Goal: Task Accomplishment & Management: Use online tool/utility

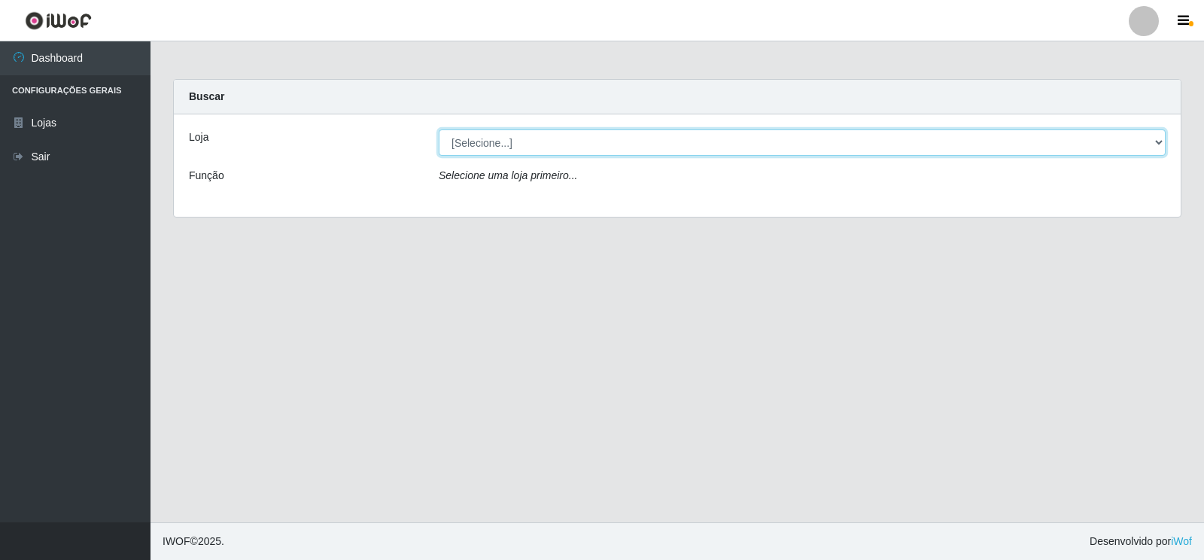
click at [1155, 142] on select "[Selecione...] Atacado Vem - [STREET_ADDRESS]" at bounding box center [802, 142] width 727 height 26
select select "455"
click at [439, 129] on select "[Selecione...] Atacado Vem - [STREET_ADDRESS]" at bounding box center [802, 142] width 727 height 26
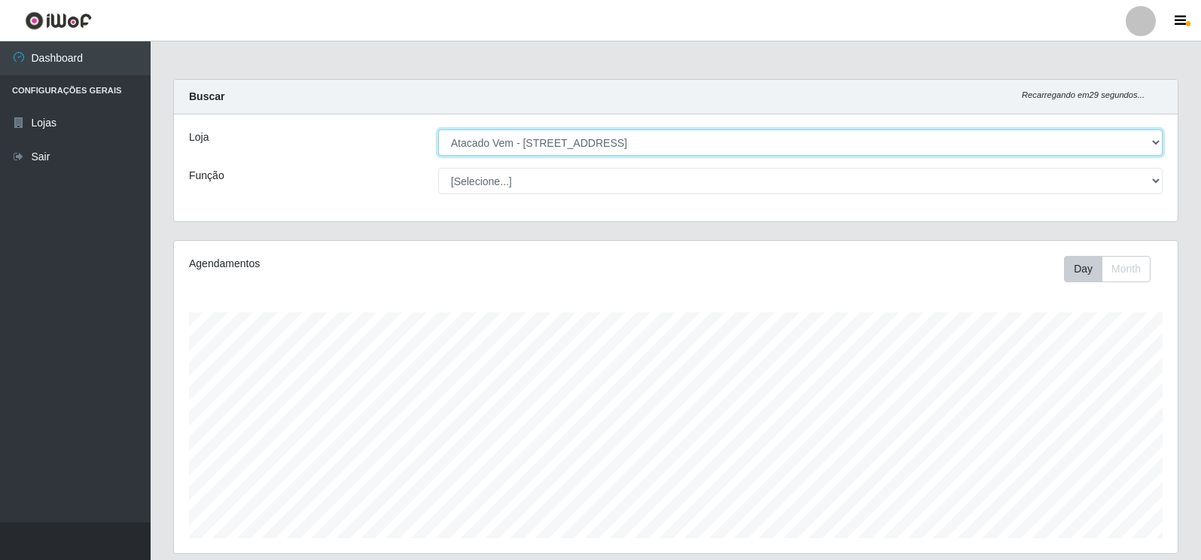
scroll to position [312, 1003]
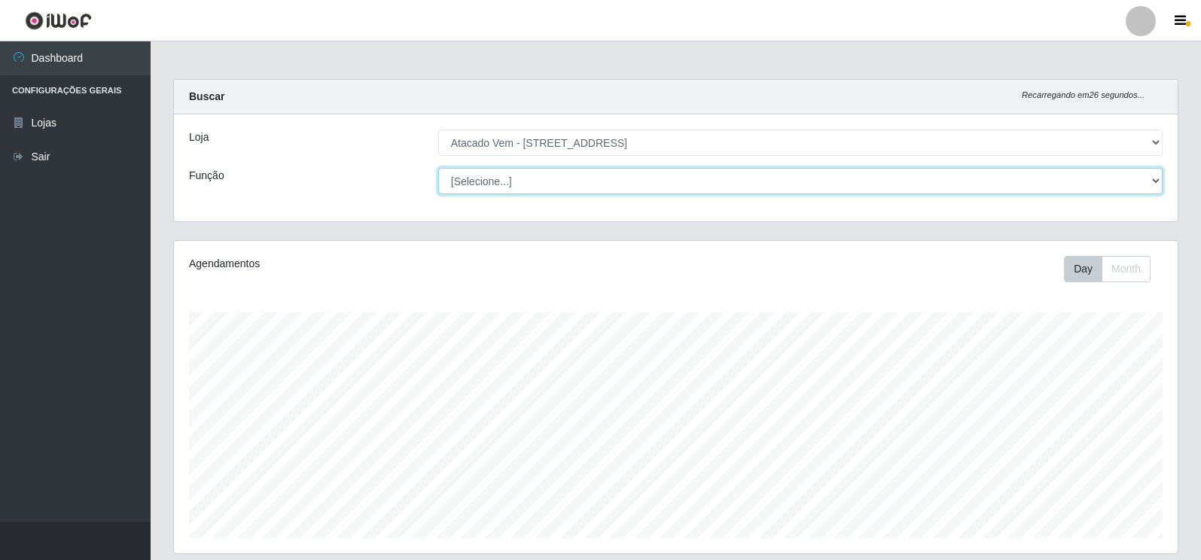
click at [1148, 180] on select "[Selecione...] Carregador e Descarregador de Caminhão Carregador e Descarregado…" at bounding box center [800, 181] width 724 height 26
select select "82"
click at [438, 168] on select "[Selecione...] Carregador e Descarregador de Caminhão Carregador e Descarregado…" at bounding box center [800, 181] width 724 height 26
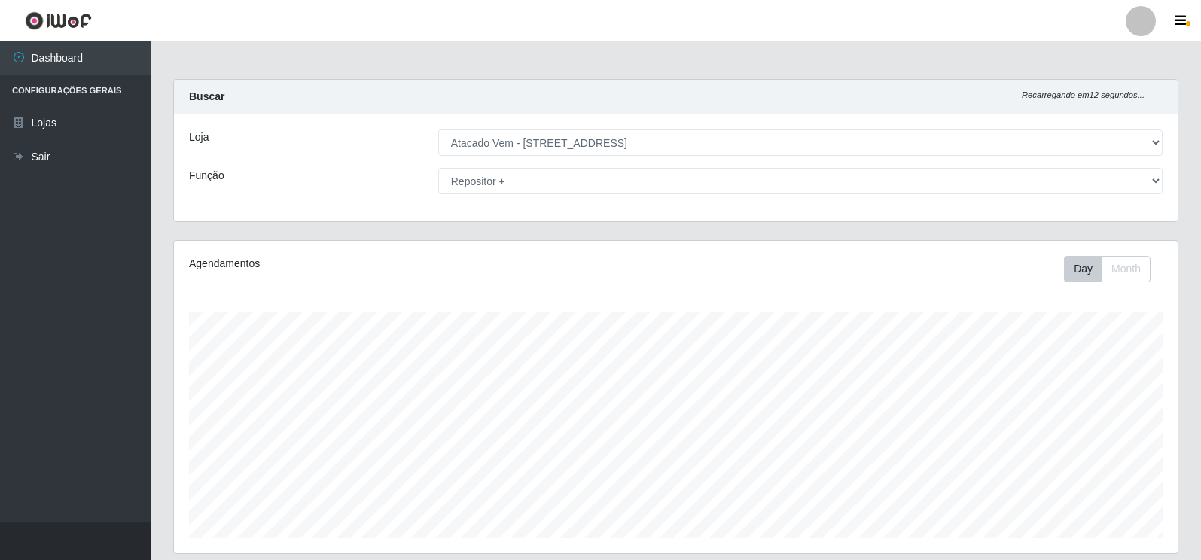
click at [562, 280] on div "Agendamentos" at bounding box center [385, 269] width 415 height 26
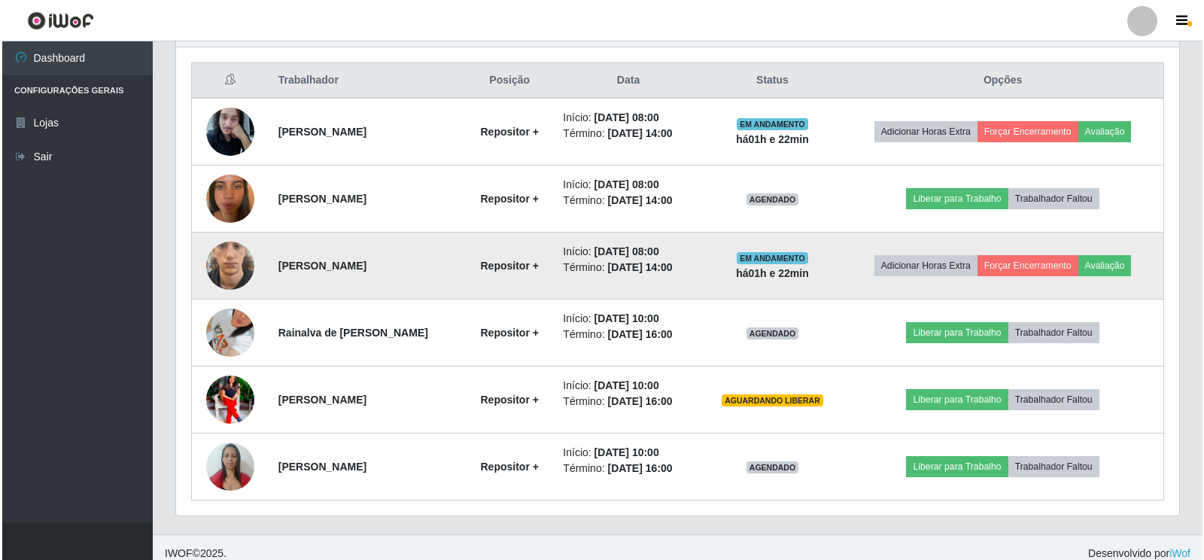
scroll to position [574, 0]
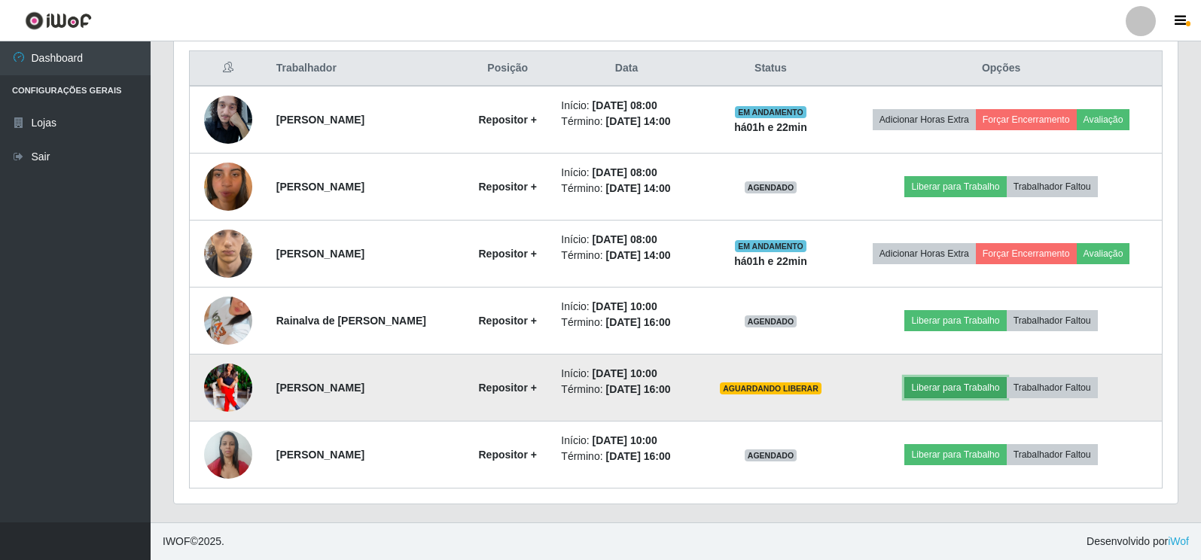
click at [960, 386] on button "Liberar para Trabalho" at bounding box center [955, 387] width 102 height 21
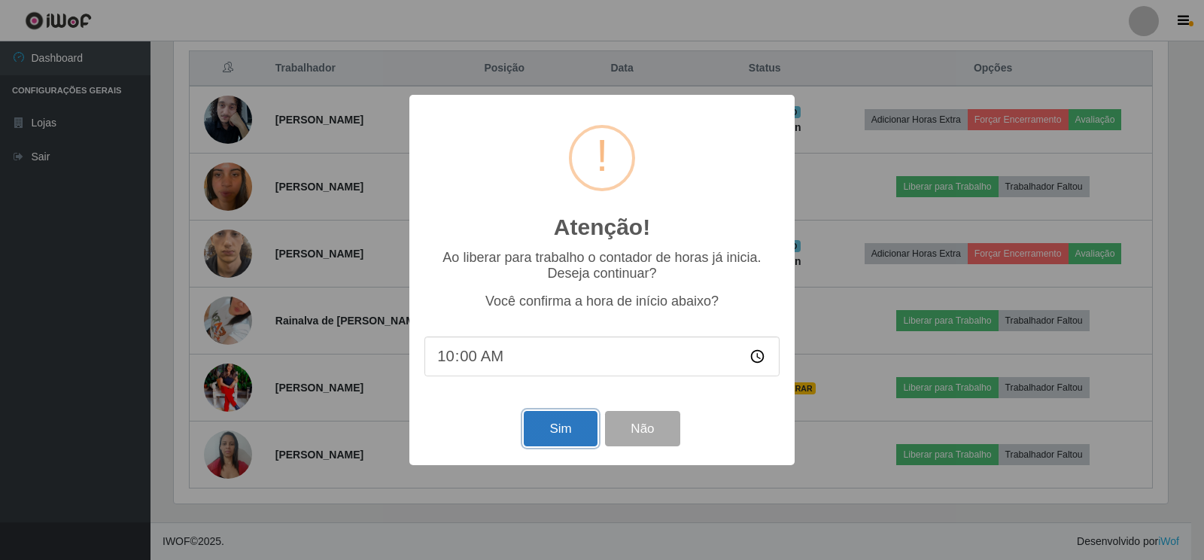
click at [573, 433] on button "Sim" at bounding box center [560, 428] width 73 height 35
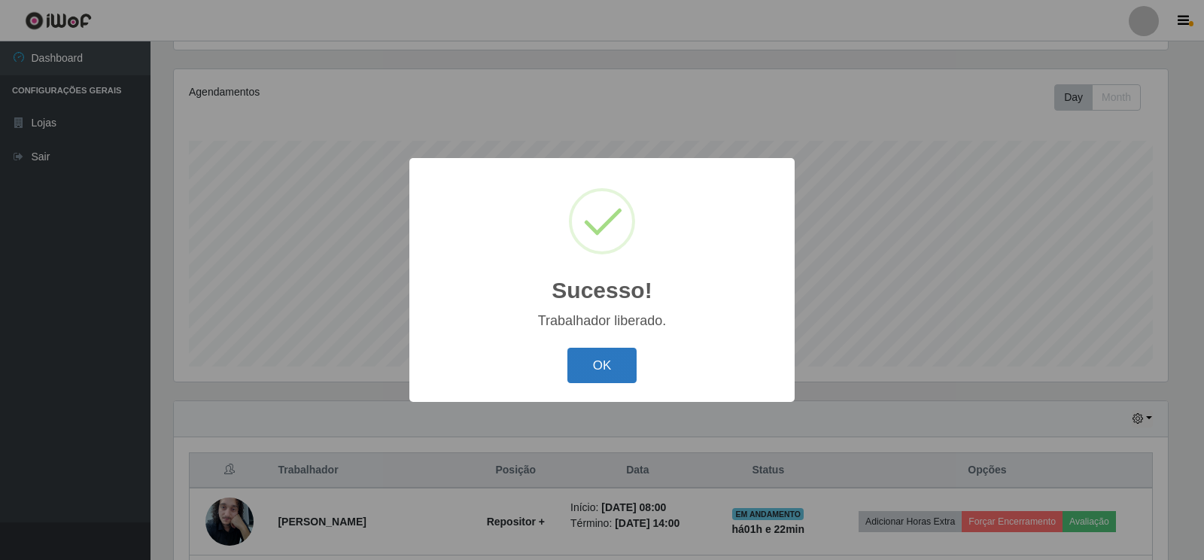
click at [590, 367] on button "OK" at bounding box center [603, 365] width 70 height 35
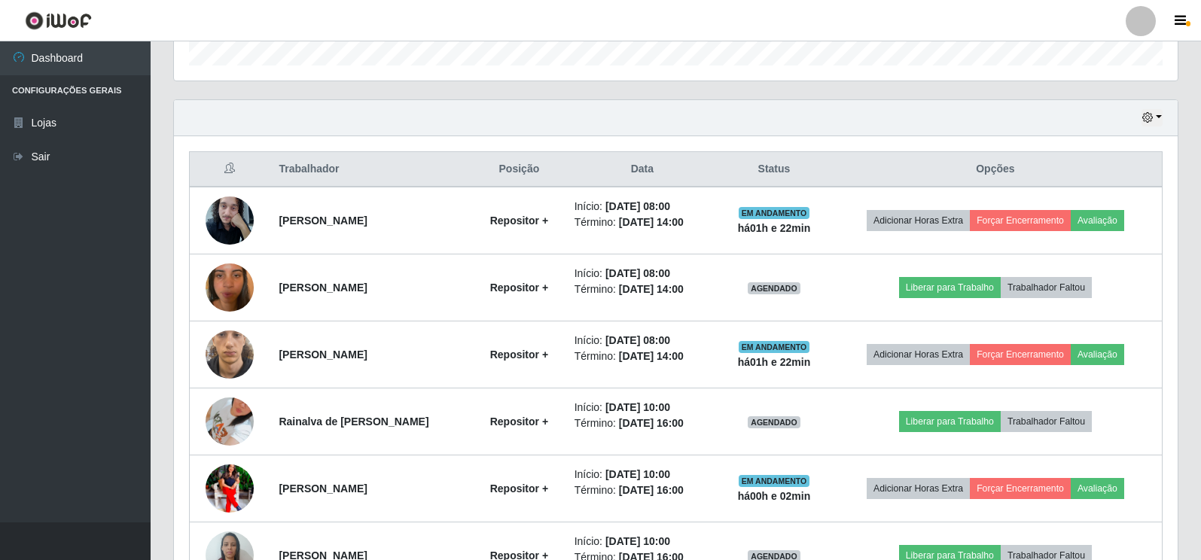
scroll to position [574, 0]
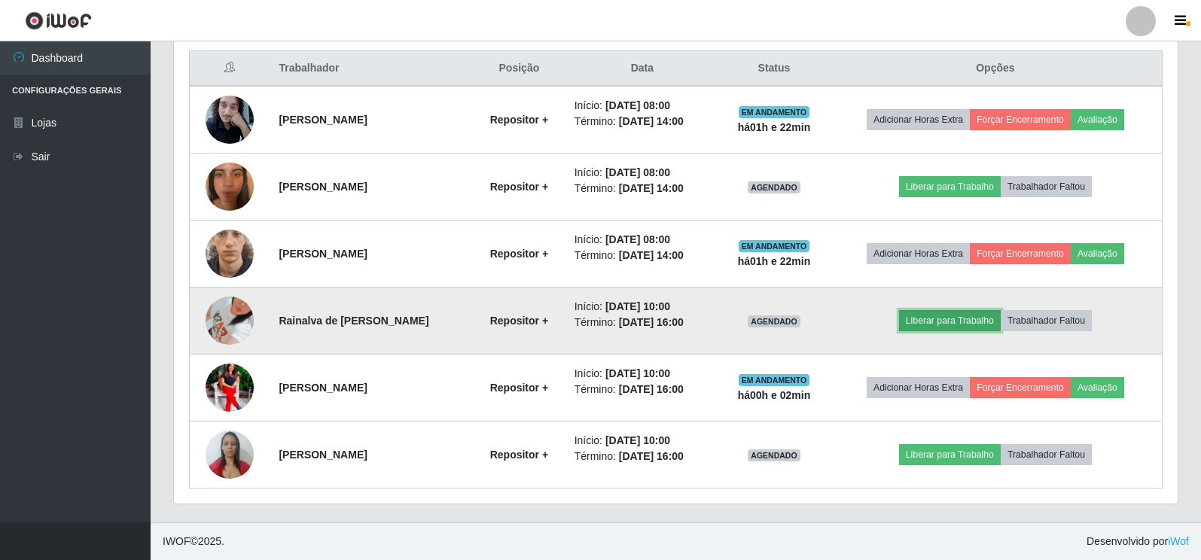
click at [934, 321] on button "Liberar para Trabalho" at bounding box center [950, 320] width 102 height 21
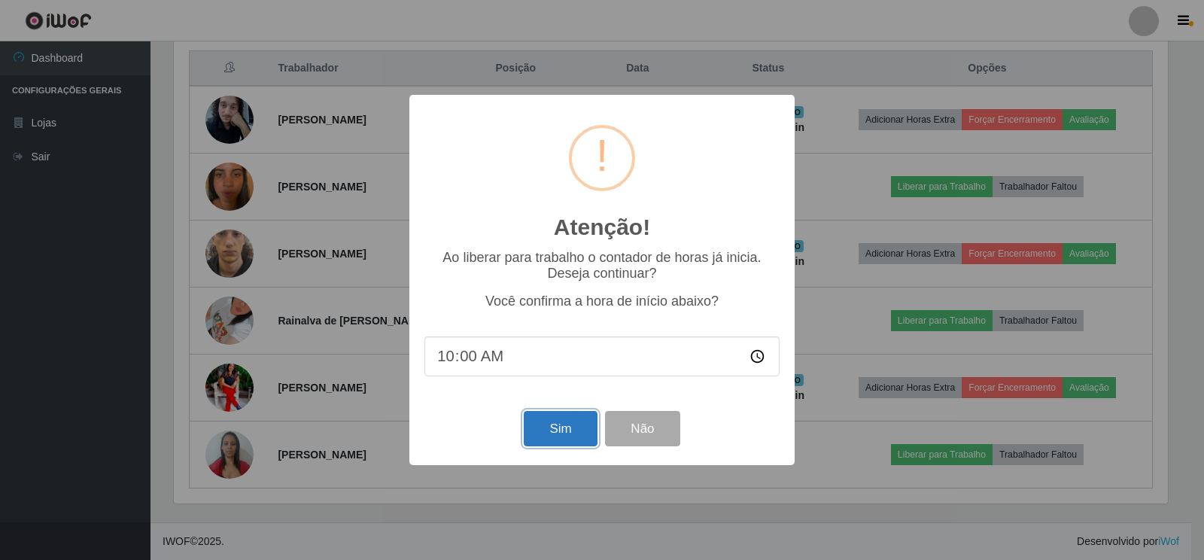
click at [561, 431] on button "Sim" at bounding box center [560, 428] width 73 height 35
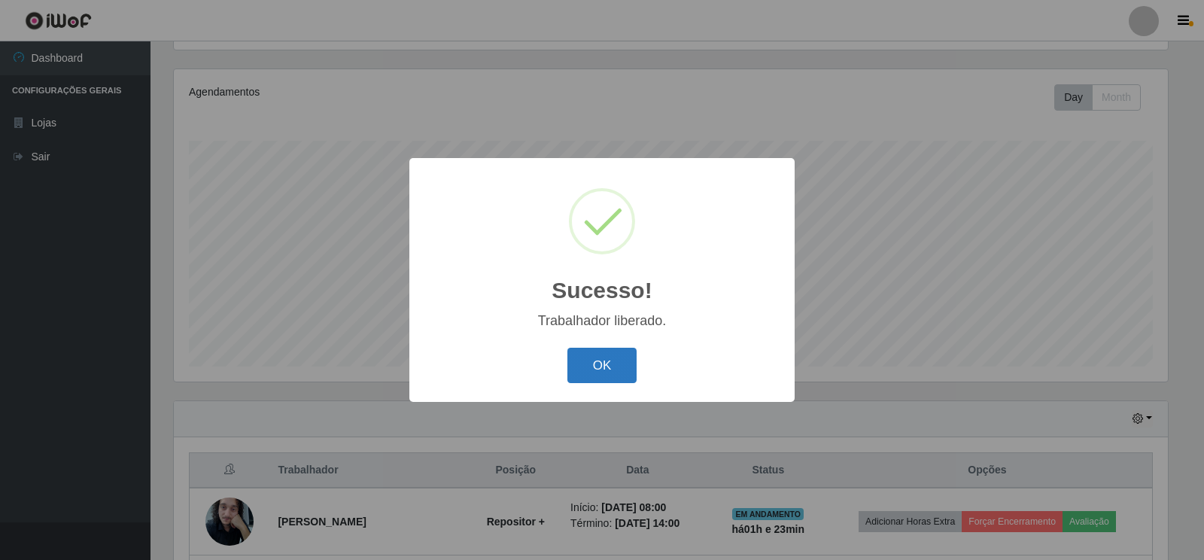
click at [606, 367] on button "OK" at bounding box center [603, 365] width 70 height 35
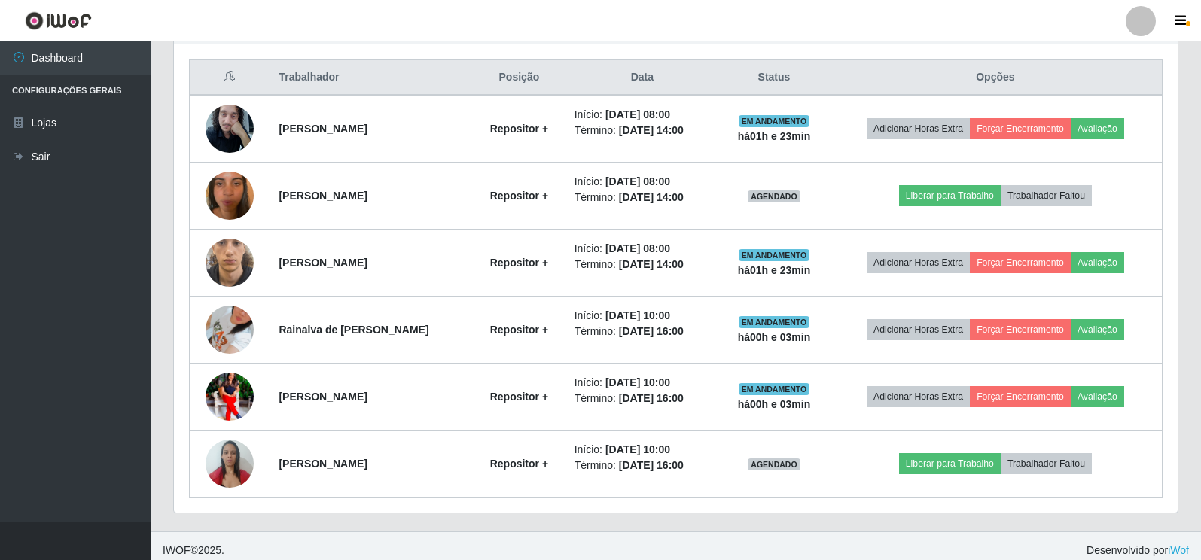
scroll to position [574, 0]
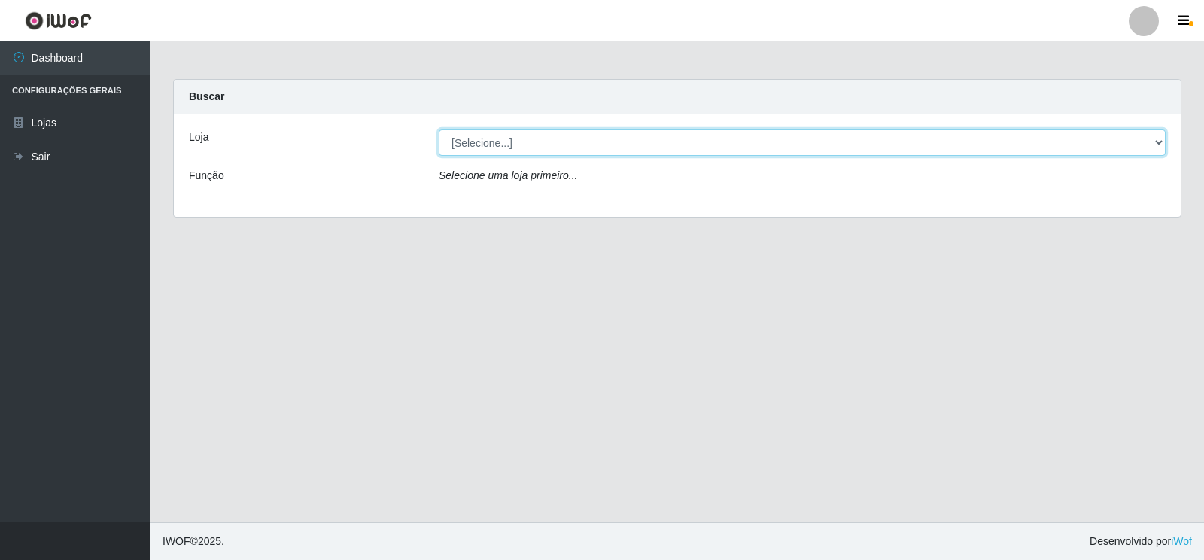
click at [493, 150] on select "[Selecione...] Atacado Vem - [STREET_ADDRESS]" at bounding box center [802, 142] width 727 height 26
select select "455"
click at [439, 129] on select "[Selecione...] Atacado Vem - [STREET_ADDRESS]" at bounding box center [802, 142] width 727 height 26
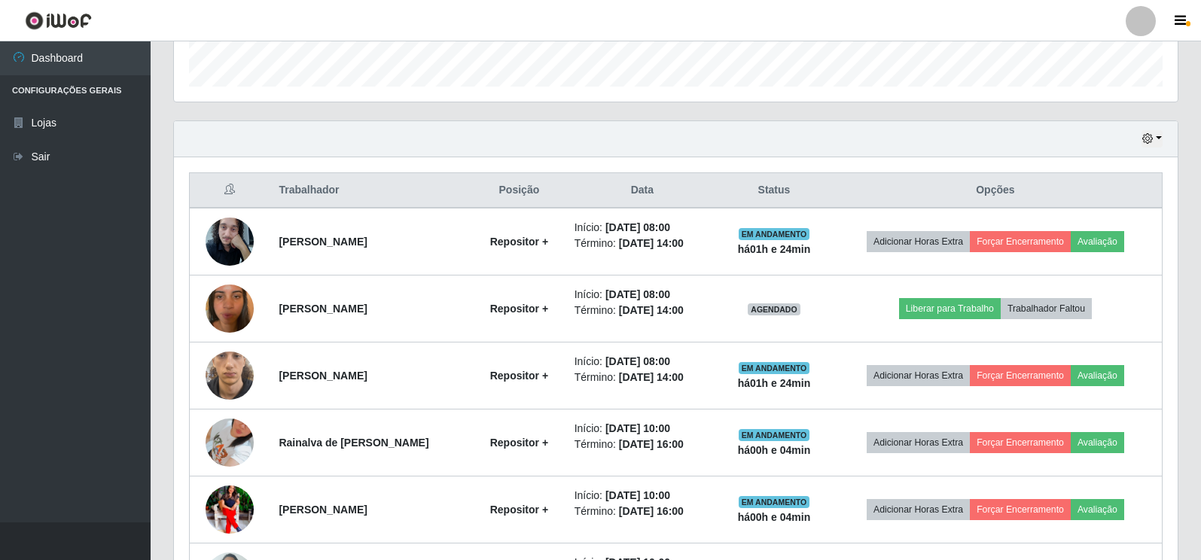
scroll to position [527, 0]
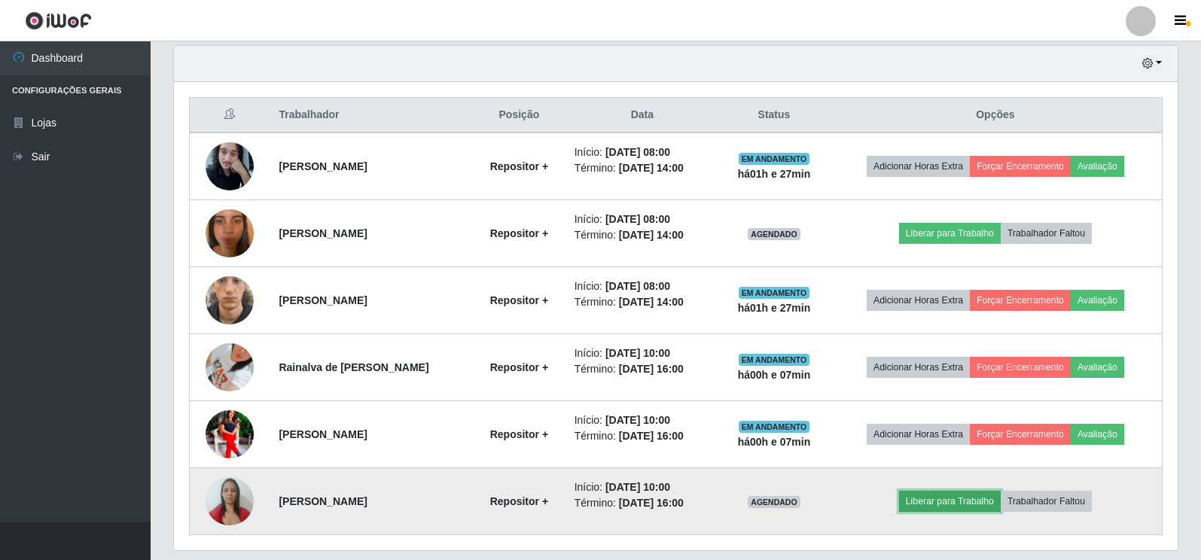
click at [956, 505] on button "Liberar para Trabalho" at bounding box center [950, 501] width 102 height 21
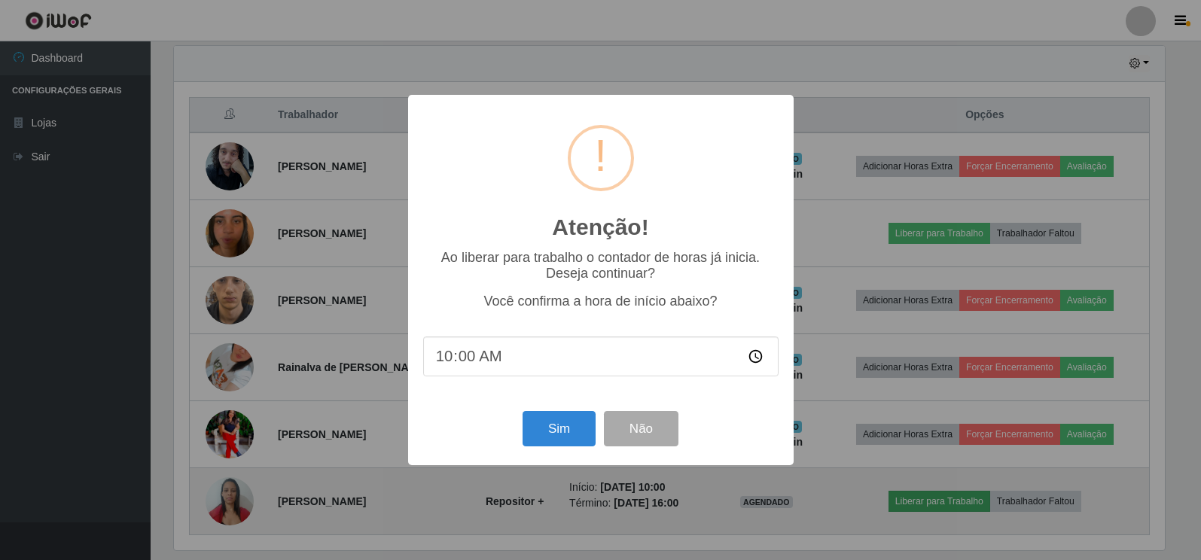
scroll to position [312, 994]
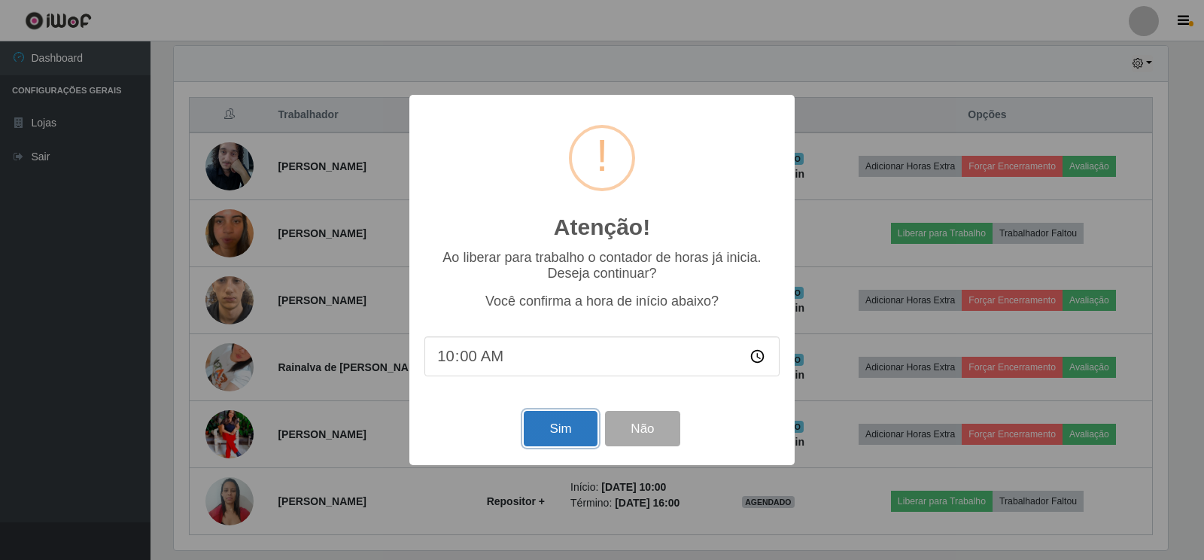
click at [559, 437] on button "Sim" at bounding box center [560, 428] width 73 height 35
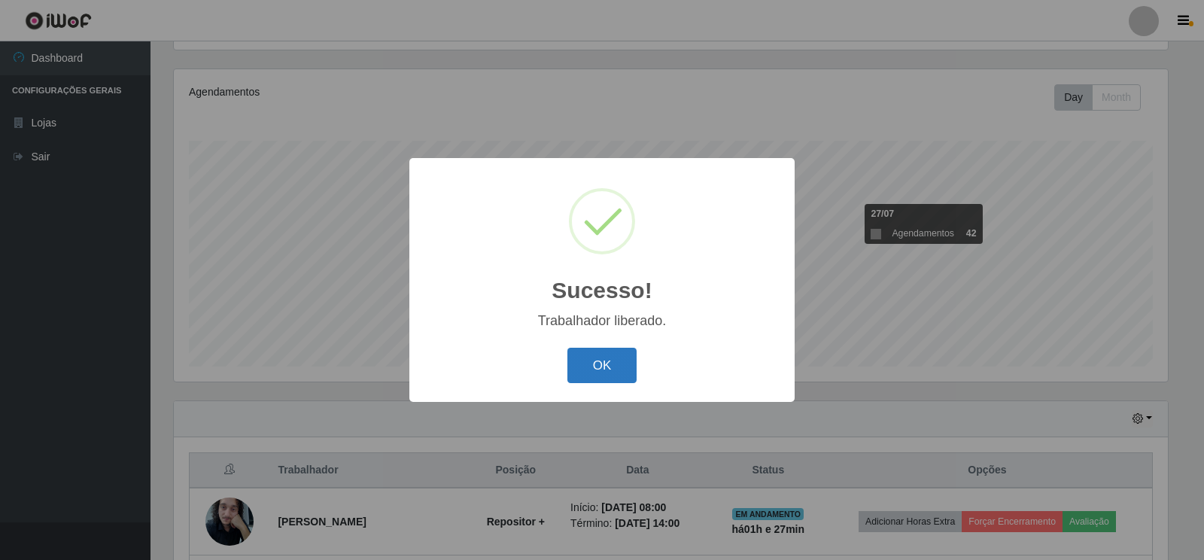
click at [604, 366] on button "OK" at bounding box center [603, 365] width 70 height 35
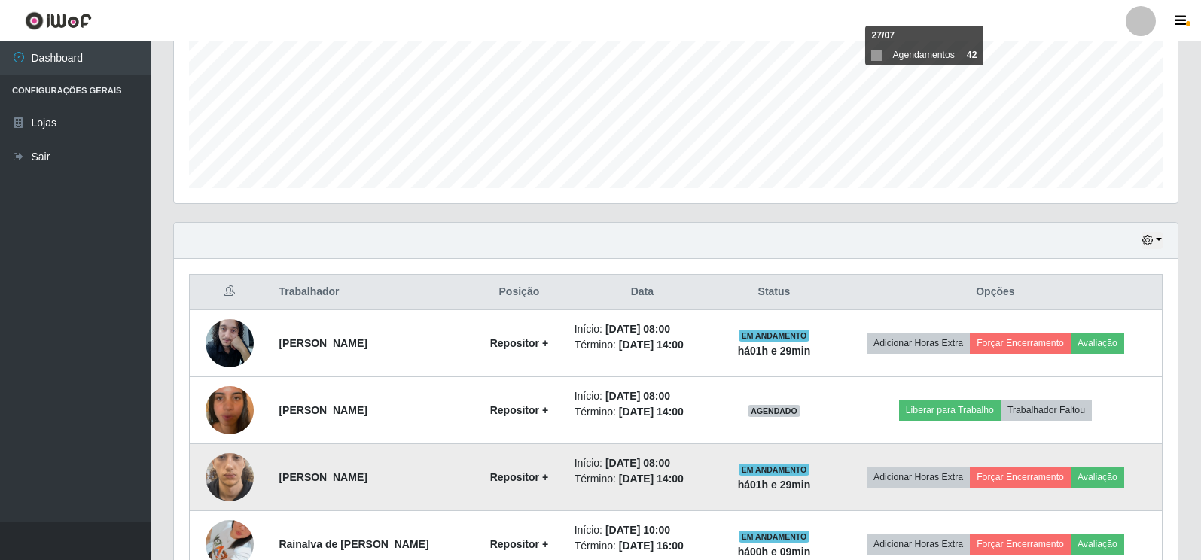
scroll to position [348, 0]
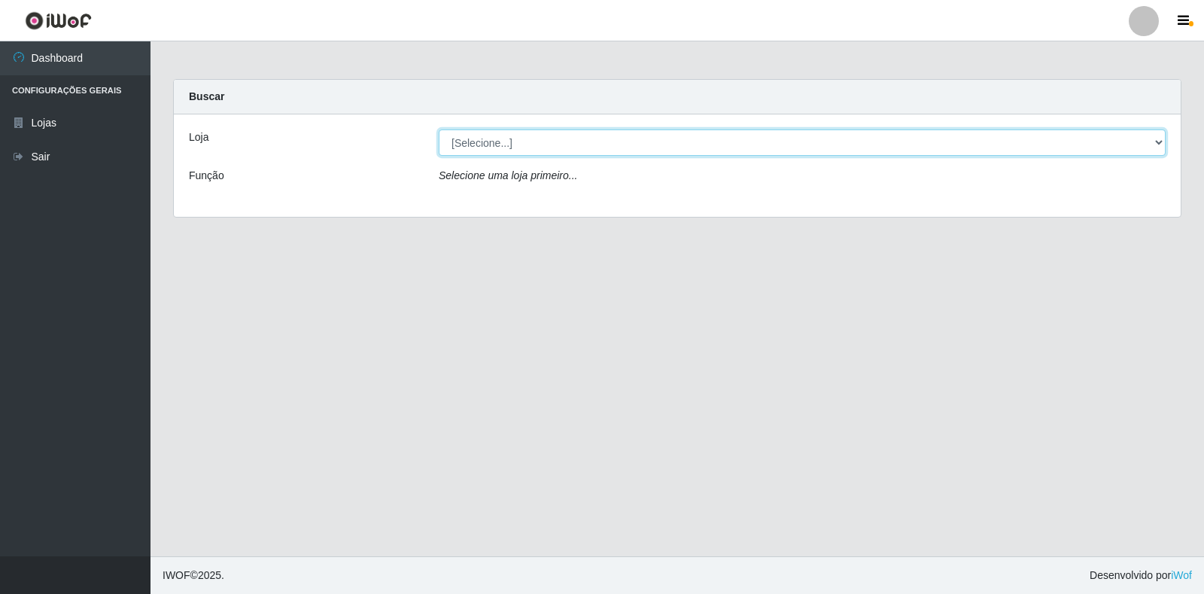
click at [489, 145] on select "[Selecione...] Atacado Vem - [STREET_ADDRESS]" at bounding box center [802, 142] width 727 height 26
select select "455"
click at [439, 129] on select "[Selecione...] Atacado Vem - [STREET_ADDRESS]" at bounding box center [802, 142] width 727 height 26
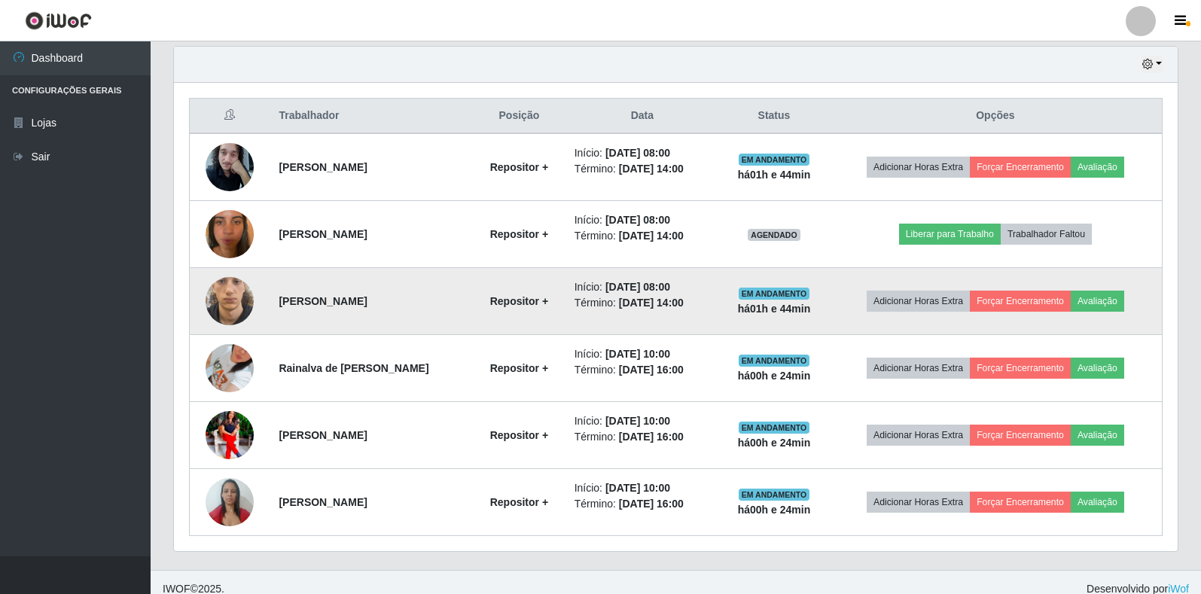
scroll to position [527, 0]
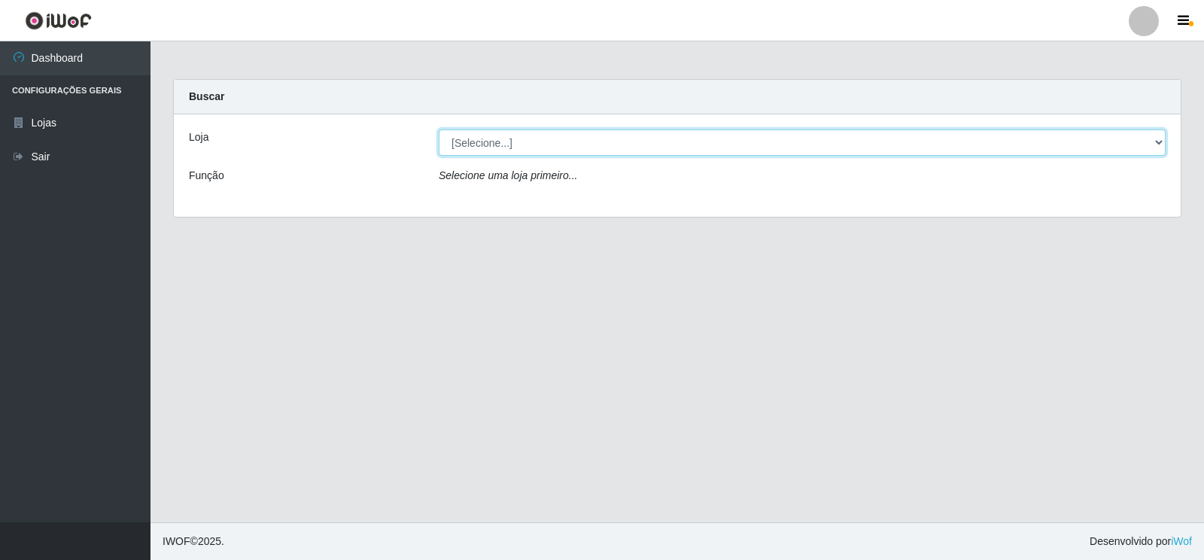
click at [496, 145] on select "[Selecione...] Atacado Vem - [STREET_ADDRESS]" at bounding box center [802, 142] width 727 height 26
select select "455"
click at [439, 129] on select "[Selecione...] Atacado Vem - [STREET_ADDRESS]" at bounding box center [802, 142] width 727 height 26
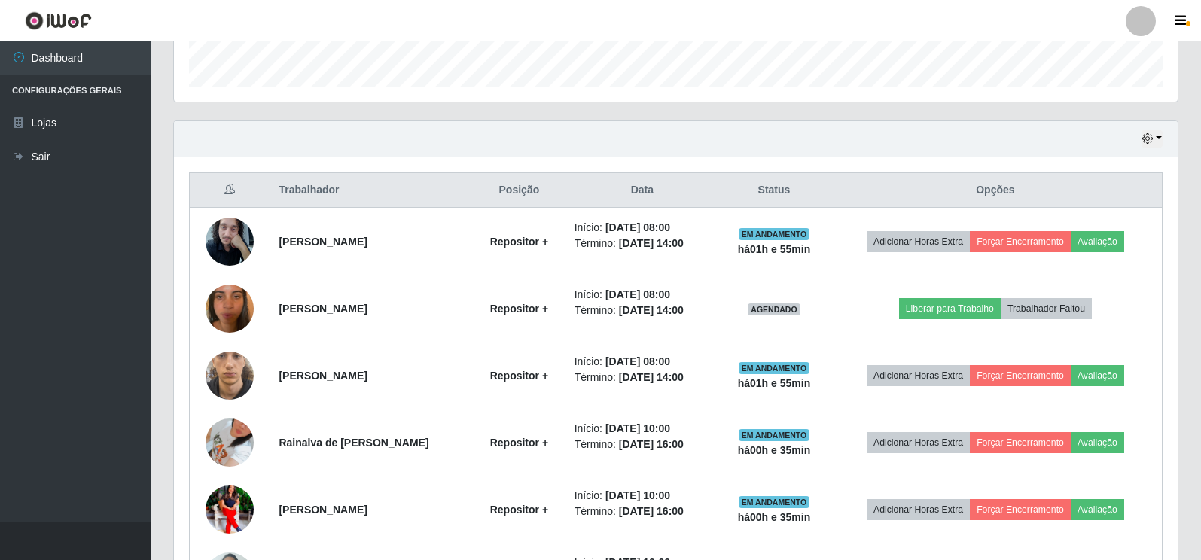
scroll to position [527, 0]
